Goal: Check status: Check status

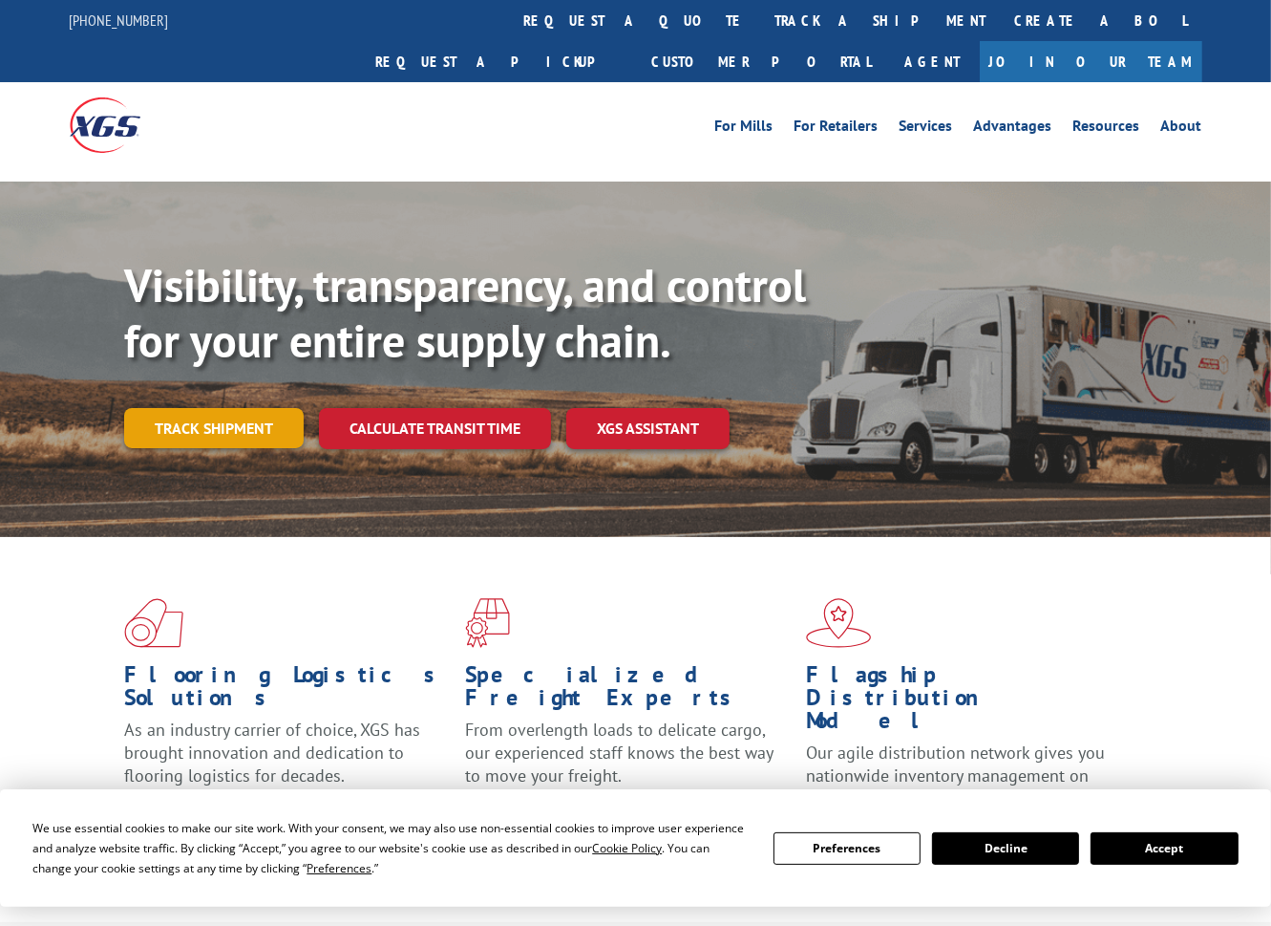
click at [233, 408] on link "Track shipment" at bounding box center [214, 428] width 180 height 40
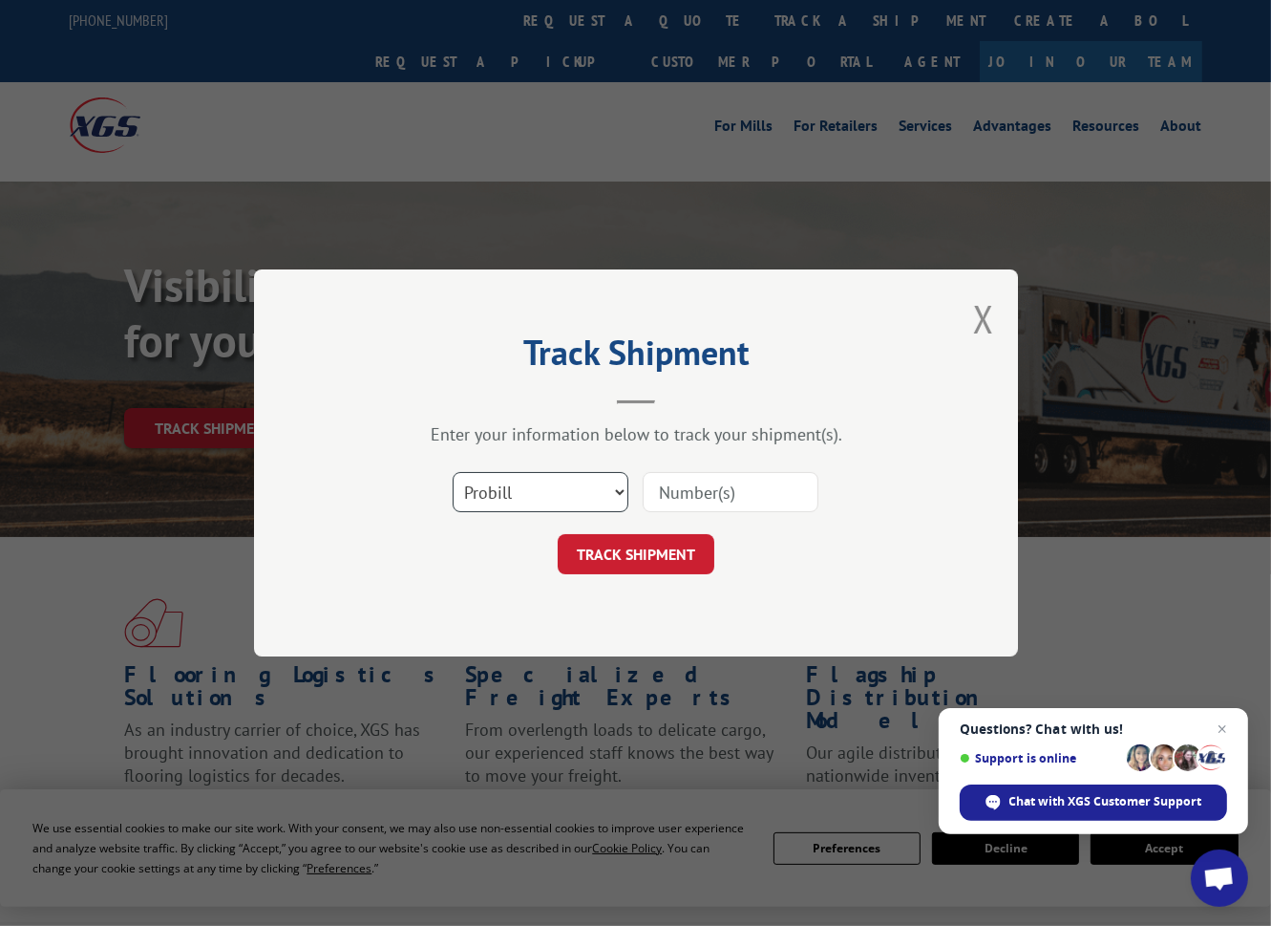
drag, startPoint x: 622, startPoint y: 496, endPoint x: 620, endPoint y: 459, distance: 36.3
click at [622, 496] on select "Select category... Probill BOL PO" at bounding box center [541, 492] width 176 height 40
select select "po"
click at [453, 472] on select "Select category... Probill BOL PO" at bounding box center [541, 492] width 176 height 40
click at [704, 495] on input at bounding box center [731, 492] width 176 height 40
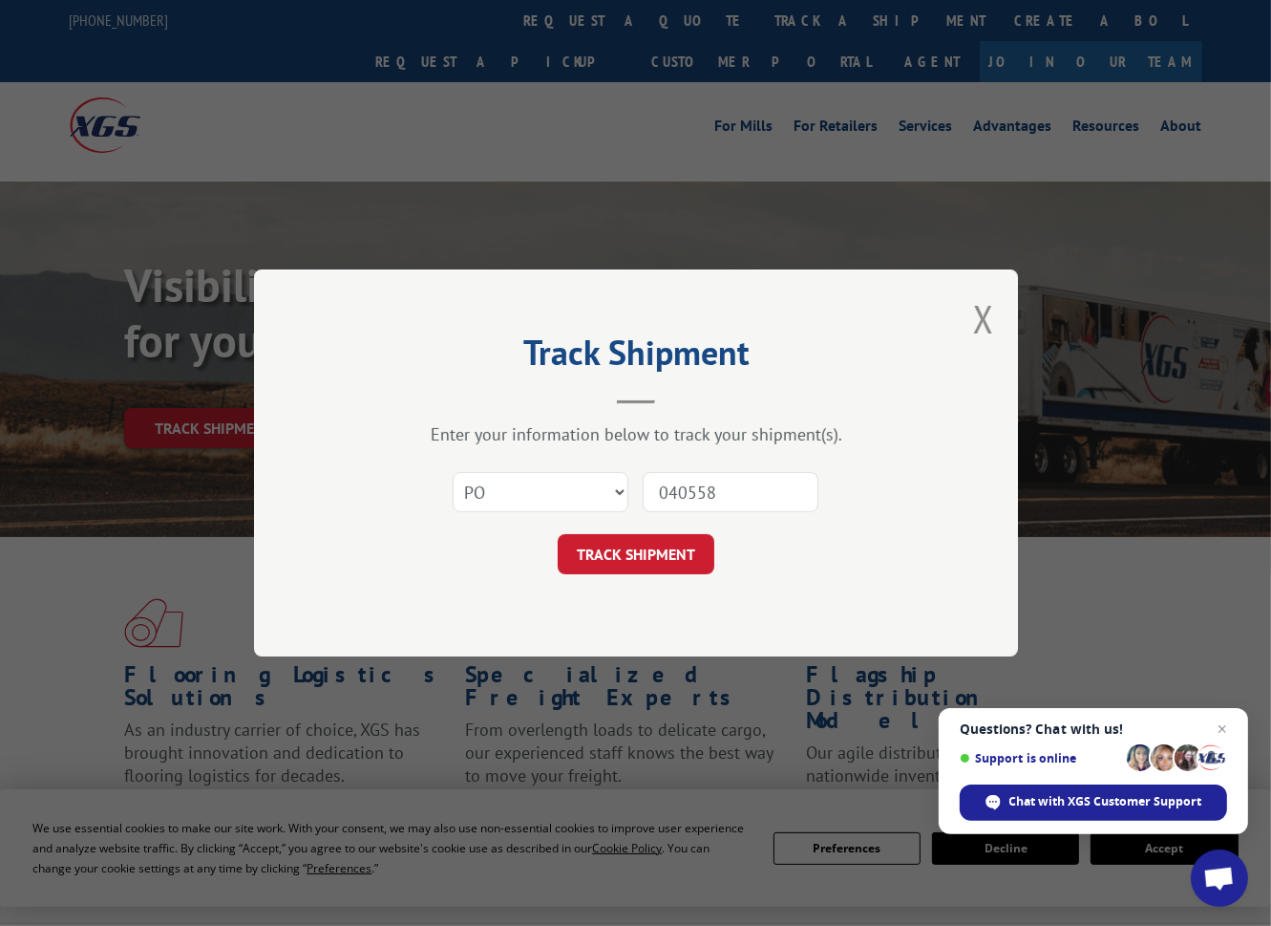
type input "0405583"
click button "TRACK SHIPMENT" at bounding box center [636, 554] width 157 height 40
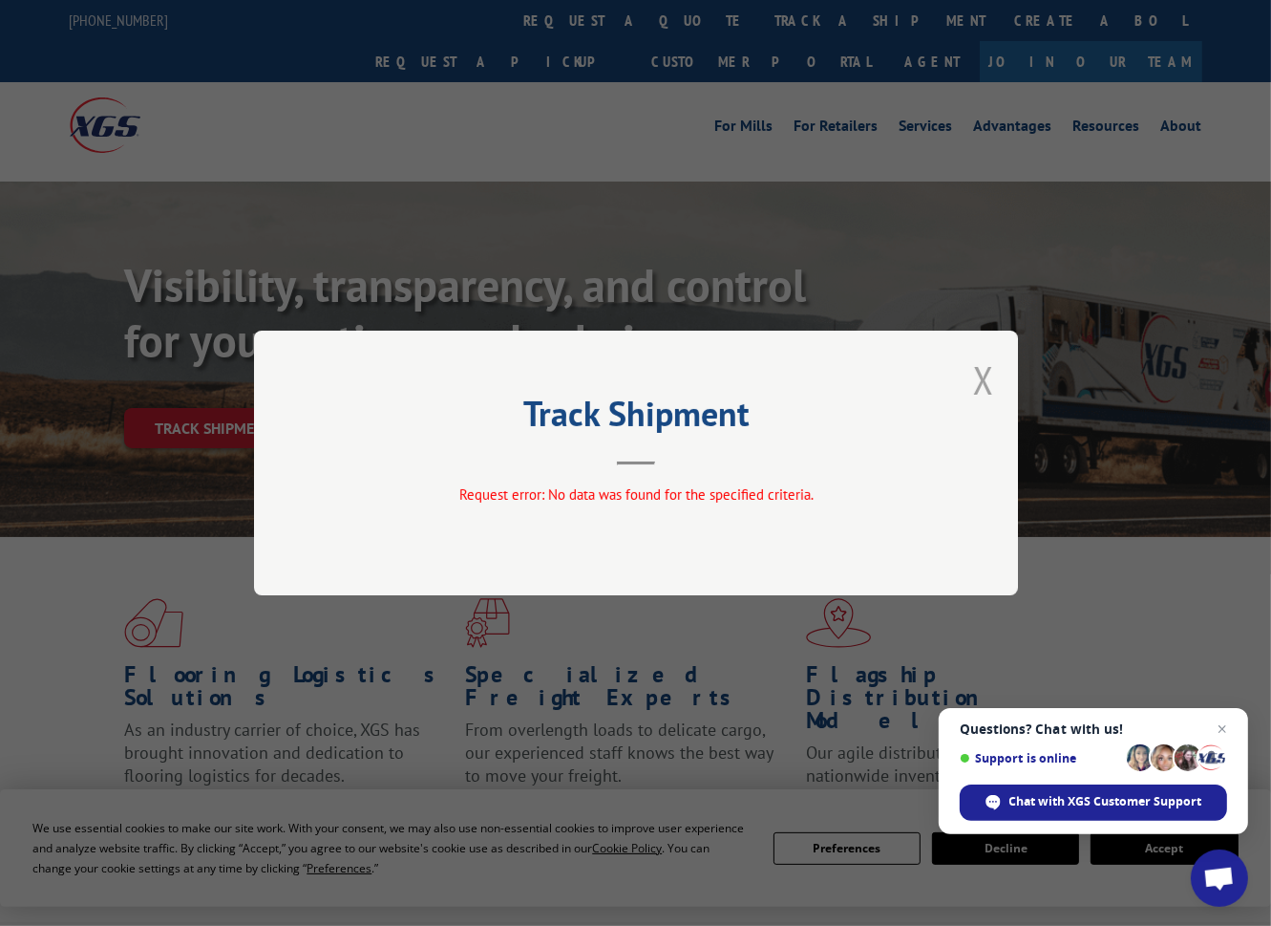
click at [985, 375] on button "Close modal" at bounding box center [983, 379] width 21 height 51
